Goal: Check status: Check status

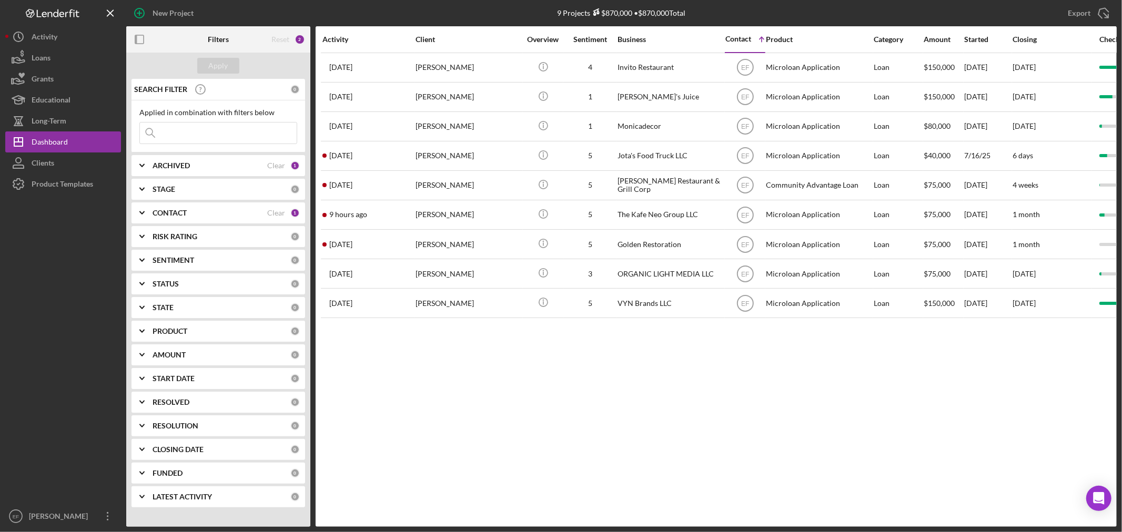
click at [216, 136] on input at bounding box center [218, 133] width 157 height 21
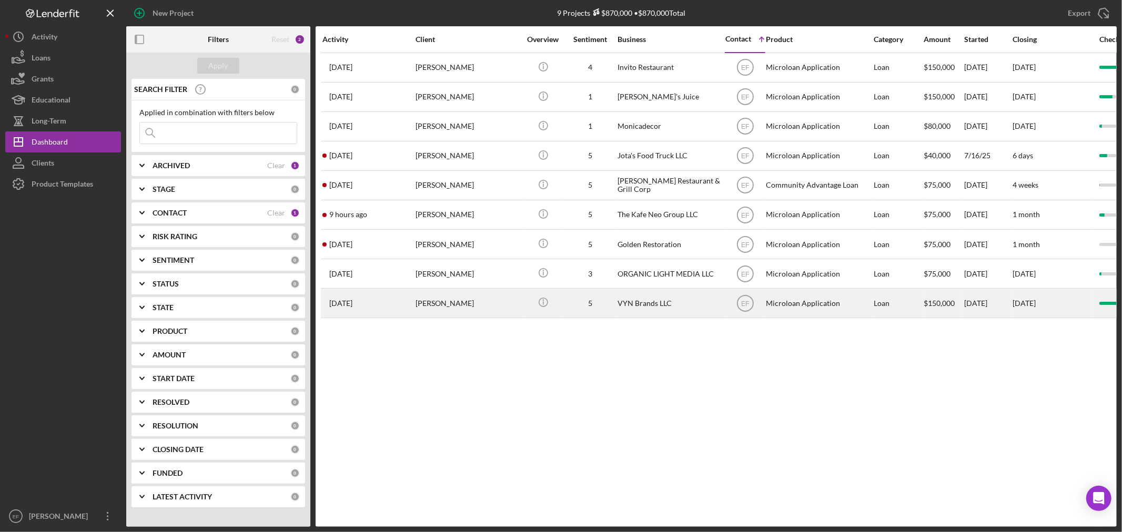
click at [465, 308] on div "[PERSON_NAME]" at bounding box center [467, 303] width 105 height 28
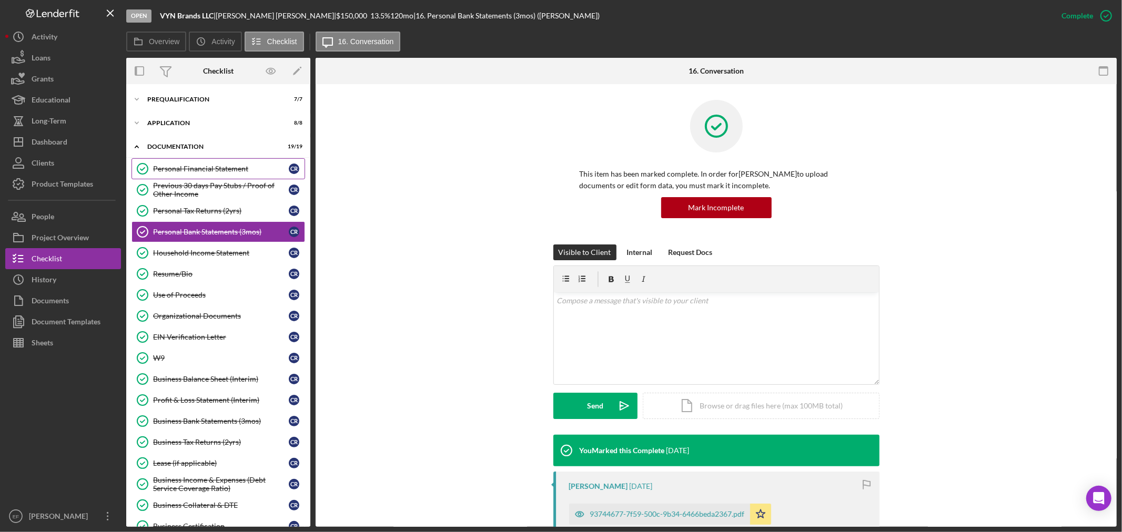
click at [187, 169] on div "Personal Financial Statement" at bounding box center [221, 169] width 136 height 8
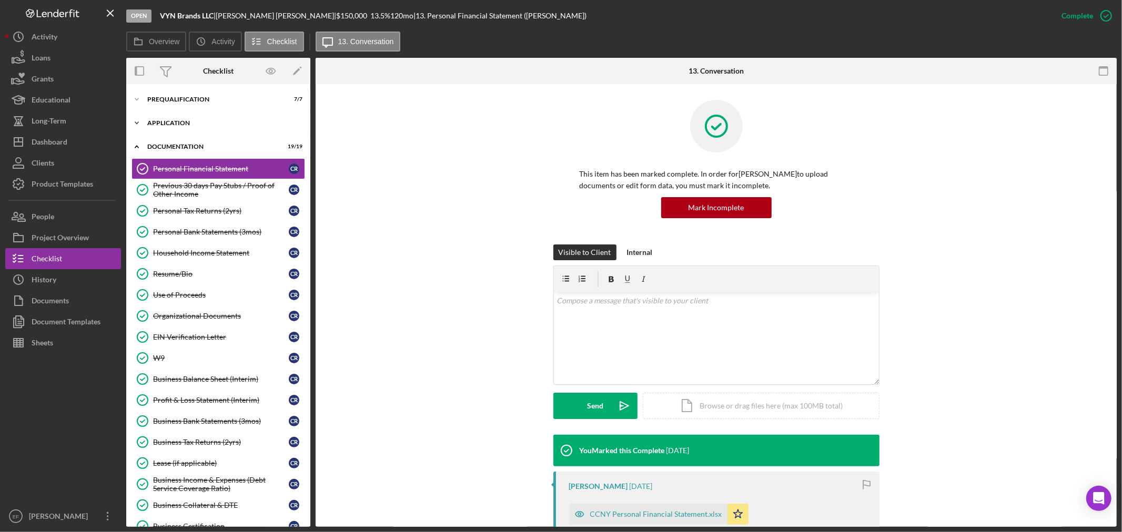
click at [184, 123] on div "Application" at bounding box center [222, 123] width 150 height 6
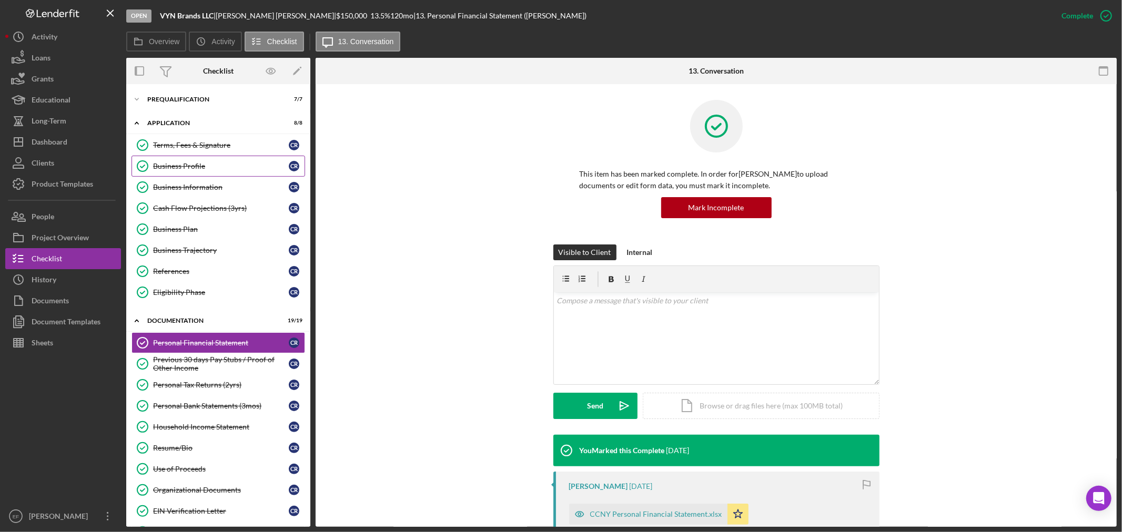
click at [185, 156] on link "Business Profile Business Profile C R" at bounding box center [218, 166] width 174 height 21
